Goal: Navigation & Orientation: Find specific page/section

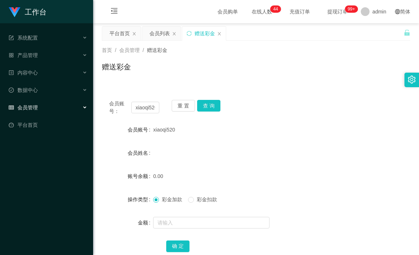
scroll to position [48, 0]
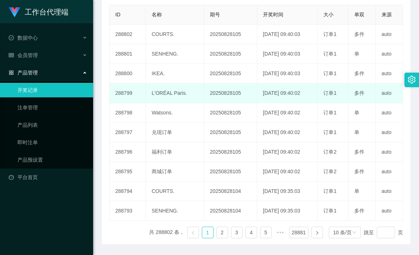
scroll to position [73, 0]
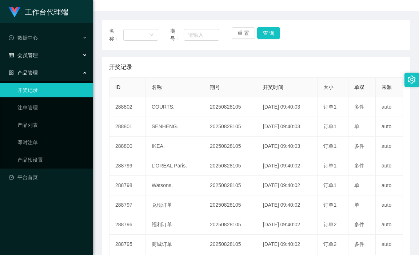
click at [60, 56] on div "会员管理" at bounding box center [46, 55] width 93 height 15
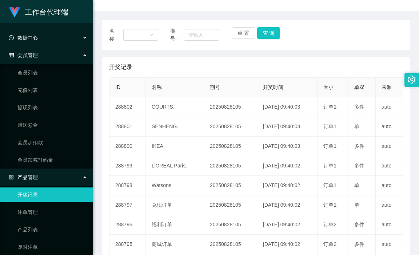
click at [46, 39] on div "数据中心" at bounding box center [46, 38] width 93 height 15
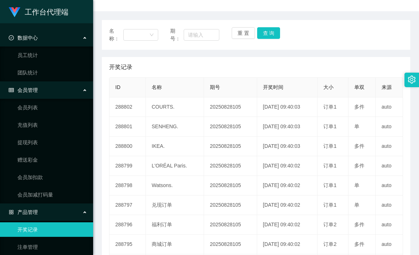
click at [46, 39] on div "数据中心" at bounding box center [46, 38] width 93 height 15
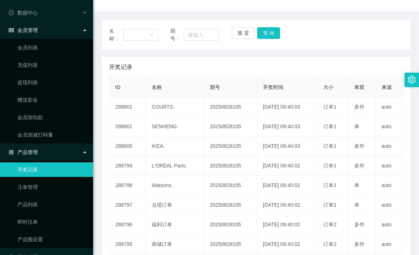
scroll to position [41, 0]
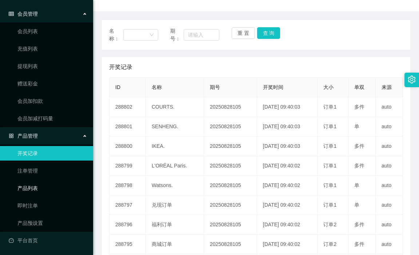
click at [44, 188] on link "产品列表" at bounding box center [52, 188] width 70 height 15
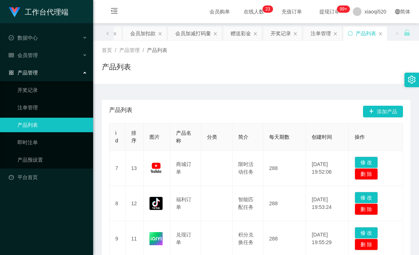
click at [59, 126] on link "产品列表" at bounding box center [52, 125] width 70 height 15
click at [56, 159] on link "产品预设置" at bounding box center [52, 160] width 70 height 15
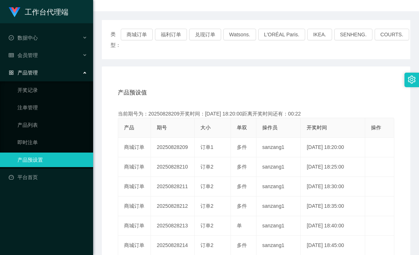
scroll to position [109, 0]
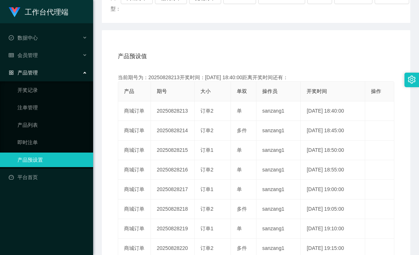
click at [368, 40] on div "产品预设值 添加期号 当前期号为：20250828213开奖时间：[DATE] 18:40:00距离开奖时间还有： 产品 期号 大小 单双 操作员 开奖时间 …" at bounding box center [256, 180] width 308 height 300
click at [260, 51] on div "产品预设值 添加期号" at bounding box center [256, 56] width 276 height 20
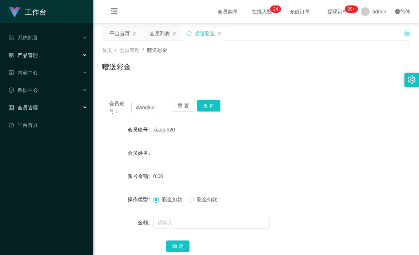
click at [29, 54] on span "产品管理" at bounding box center [23, 55] width 29 height 6
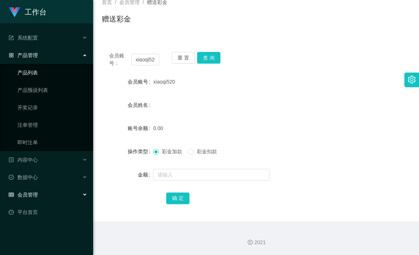
drag, startPoint x: 39, startPoint y: 58, endPoint x: 41, endPoint y: 72, distance: 14.0
click at [41, 72] on li "产品管理 产品列表 产品预设列表 开奖记录 注单管理 即时注单" at bounding box center [46, 99] width 93 height 103
copy div "产品管理"
click at [39, 76] on link "产品列表" at bounding box center [52, 72] width 70 height 15
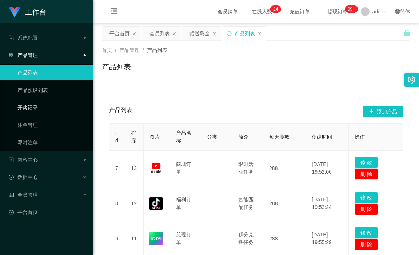
click at [38, 105] on link "开奖记录" at bounding box center [52, 107] width 70 height 15
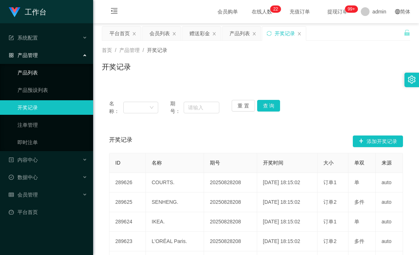
click at [54, 72] on link "产品列表" at bounding box center [52, 72] width 70 height 15
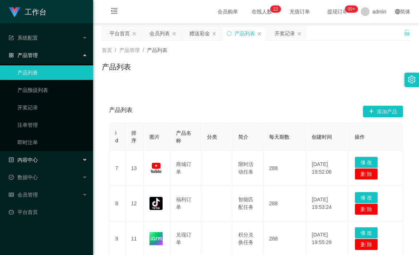
click at [50, 160] on div "内容中心" at bounding box center [46, 160] width 93 height 15
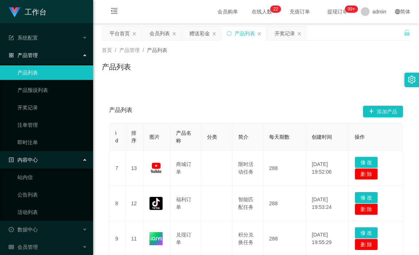
click at [54, 158] on div "内容中心" at bounding box center [46, 160] width 93 height 15
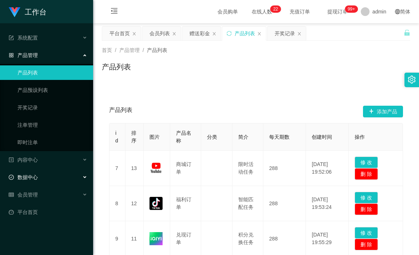
click at [49, 181] on div "数据中心" at bounding box center [46, 177] width 93 height 15
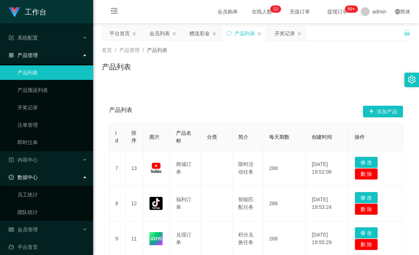
click at [49, 180] on div "数据中心" at bounding box center [46, 177] width 93 height 15
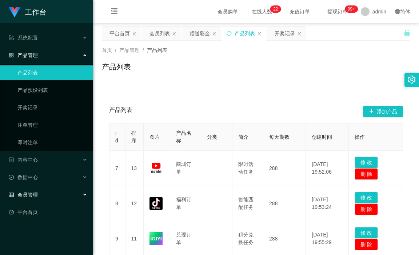
click at [51, 193] on div "会员管理" at bounding box center [46, 195] width 93 height 15
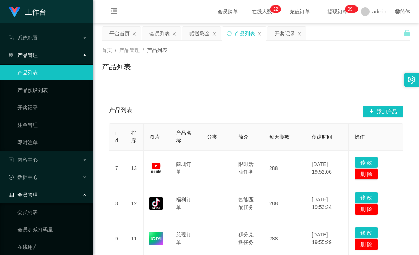
scroll to position [36, 0]
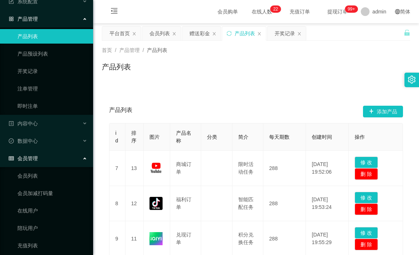
click at [60, 160] on div "会员管理" at bounding box center [46, 158] width 93 height 15
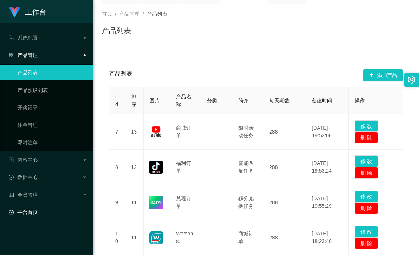
click at [47, 208] on link "平台首页" at bounding box center [48, 212] width 79 height 15
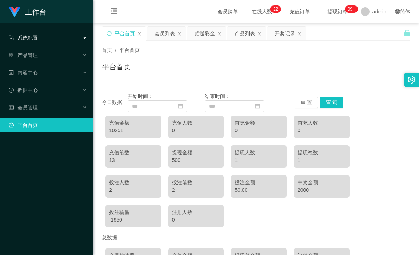
click at [49, 36] on div "系统配置" at bounding box center [46, 38] width 93 height 15
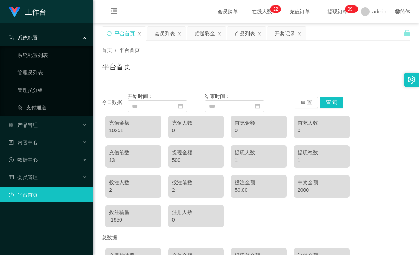
click at [49, 36] on div "系统配置" at bounding box center [46, 38] width 93 height 15
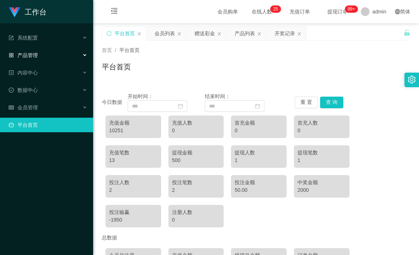
click at [46, 56] on div "产品管理" at bounding box center [46, 55] width 93 height 15
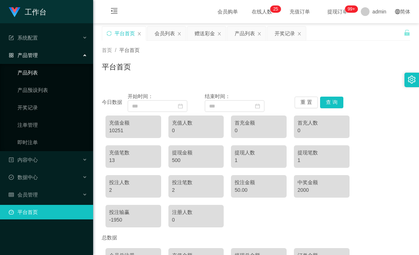
click at [37, 76] on link "产品列表" at bounding box center [52, 72] width 70 height 15
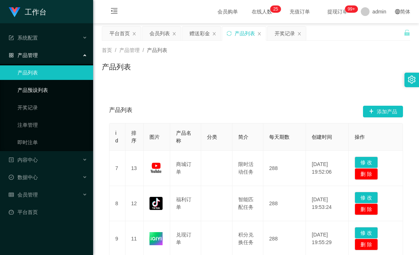
click at [43, 88] on link "产品预设列表" at bounding box center [52, 90] width 70 height 15
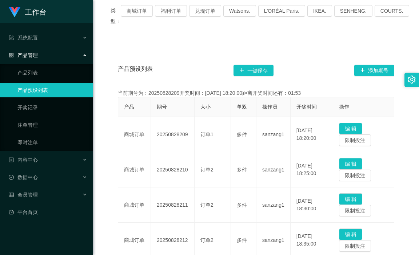
scroll to position [109, 0]
